Goal: Information Seeking & Learning: Learn about a topic

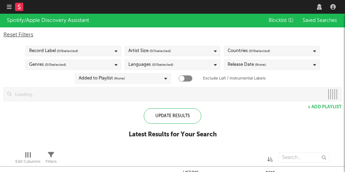
checkbox input "true"
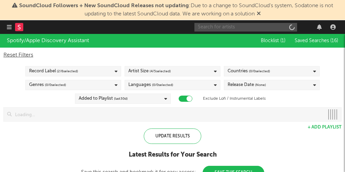
click at [227, 27] on input "text" at bounding box center [245, 27] width 103 height 9
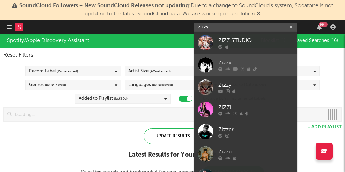
type input "zizzy"
click at [231, 58] on link "Zizzy" at bounding box center [245, 65] width 103 height 22
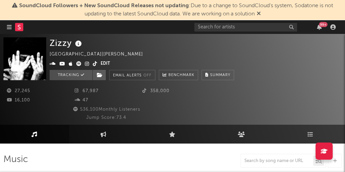
select select "6m"
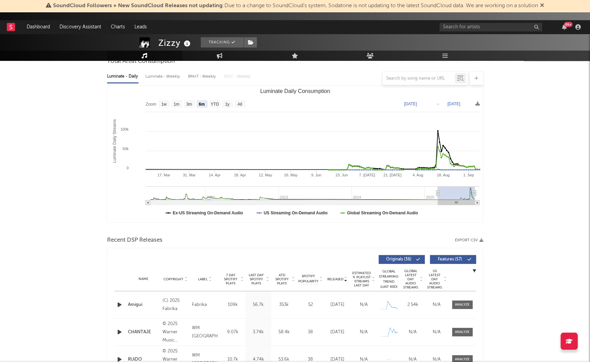
scroll to position [163, 0]
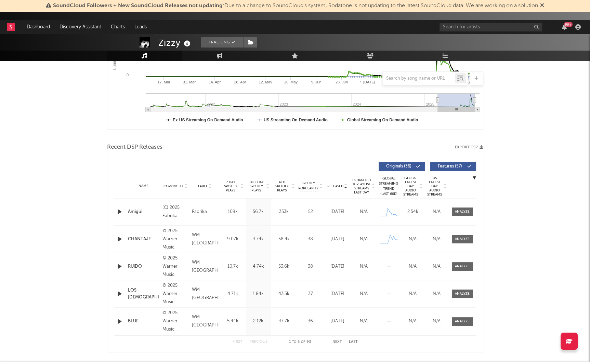
click at [344, 171] on icon at bounding box center [345, 187] width 3 height 3
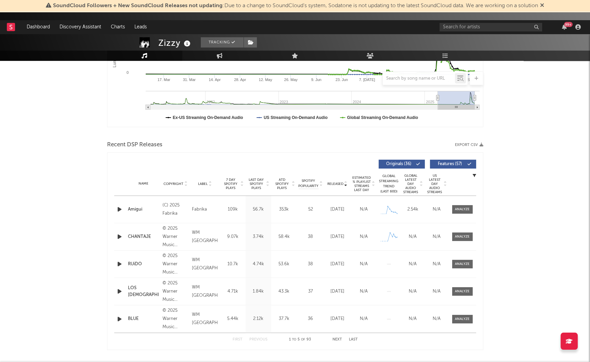
click at [344, 171] on icon at bounding box center [345, 185] width 3 height 3
click at [132, 171] on div "Amigui" at bounding box center [143, 209] width 31 height 7
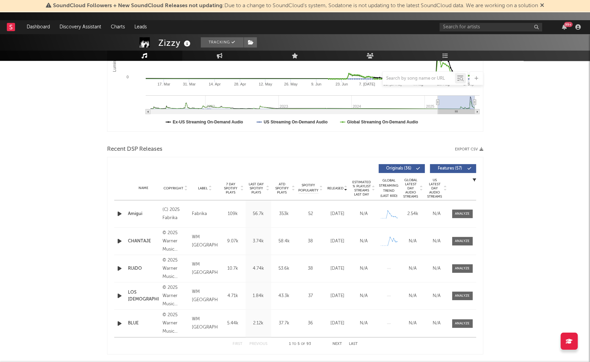
scroll to position [164, 0]
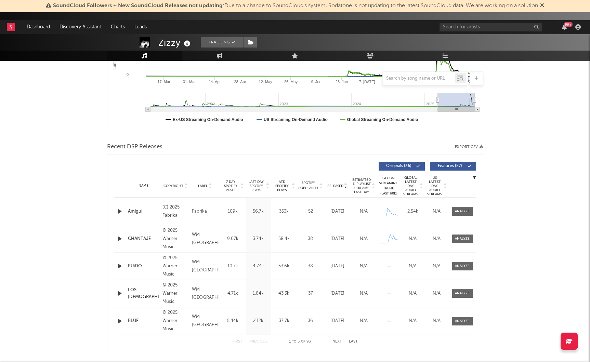
click at [332, 171] on button "Next" at bounding box center [337, 342] width 10 height 4
click at [263, 171] on button "Previous" at bounding box center [258, 342] width 18 height 4
click at [334, 171] on button "Next" at bounding box center [337, 342] width 10 height 4
click at [256, 171] on button "Previous" at bounding box center [258, 342] width 18 height 4
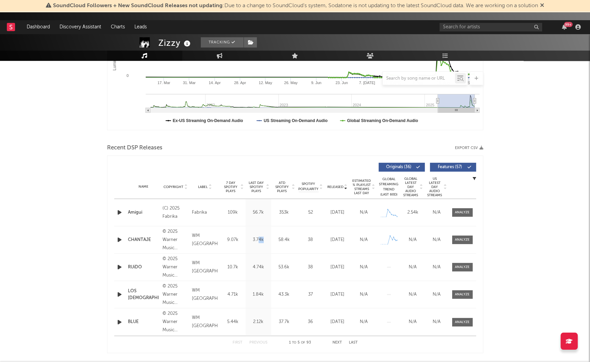
drag, startPoint x: 258, startPoint y: 238, endPoint x: 261, endPoint y: 249, distance: 11.0
click at [261, 171] on div "Last Day Spotify Plays 3.74k" at bounding box center [259, 239] width 26 height 27
click at [260, 171] on div "Last Day Spotify Plays 4.74k" at bounding box center [259, 267] width 26 height 27
click at [336, 171] on button "Next" at bounding box center [337, 343] width 10 height 4
click at [259, 171] on button "Previous" at bounding box center [258, 343] width 18 height 4
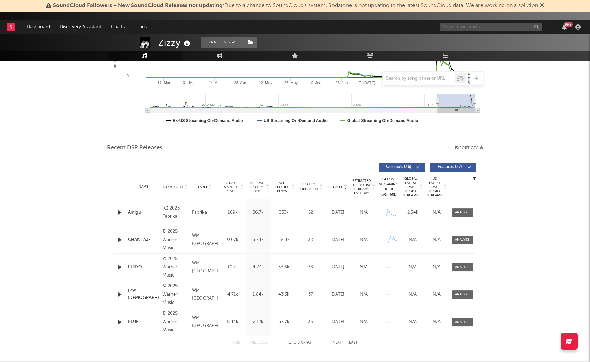
click at [344, 28] on input "text" at bounding box center [490, 27] width 103 height 9
type input "swift 047"
click at [344, 39] on div at bounding box center [450, 42] width 15 height 15
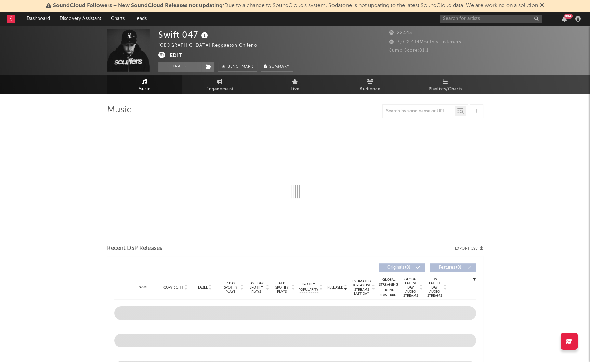
select select "1w"
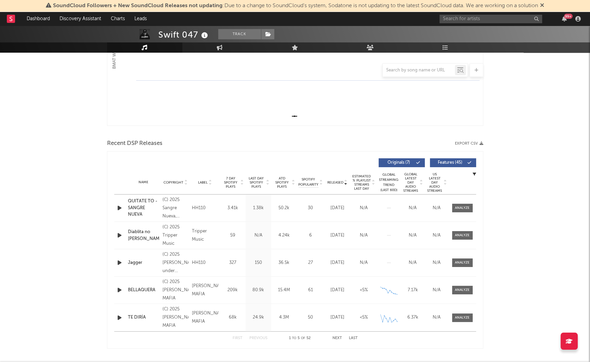
scroll to position [160, 0]
click at [339, 171] on button "Next" at bounding box center [337, 338] width 10 height 4
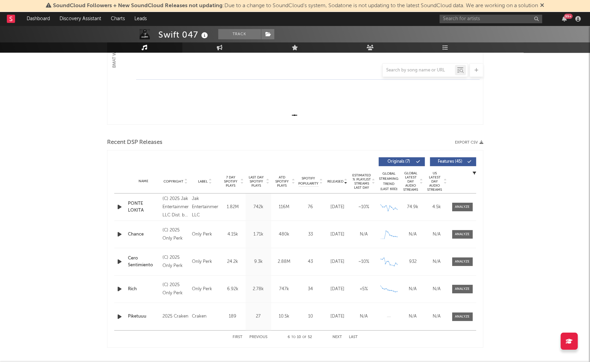
click at [334, 171] on button "Next" at bounding box center [337, 338] width 10 height 4
click at [266, 171] on button "Previous" at bounding box center [258, 338] width 18 height 4
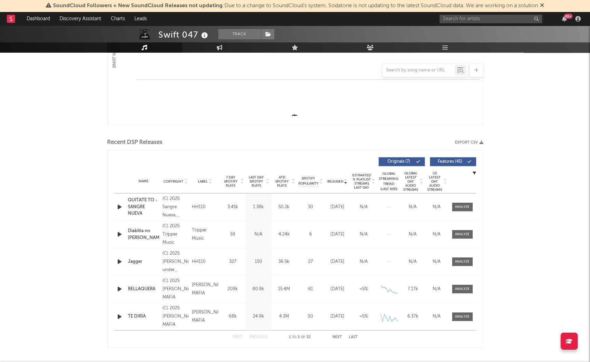
click at [266, 171] on button "Previous" at bounding box center [258, 338] width 18 height 4
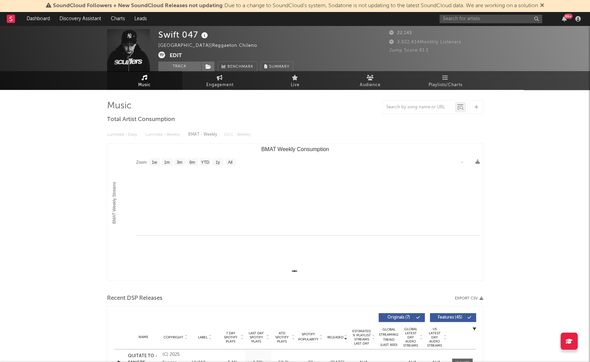
scroll to position [0, 0]
